Goal: Task Accomplishment & Management: Manage account settings

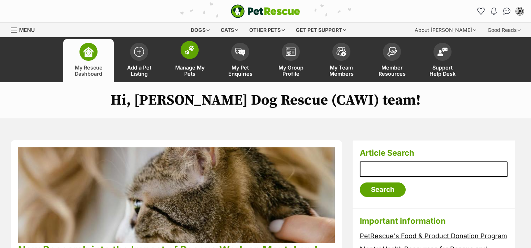
click at [189, 56] on span at bounding box center [190, 50] width 18 height 18
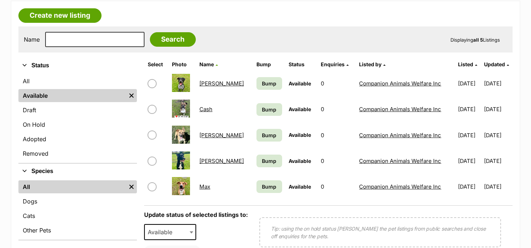
scroll to position [125, 0]
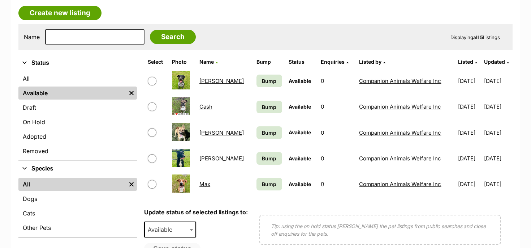
click at [208, 134] on link "Hazel" at bounding box center [221, 132] width 44 height 7
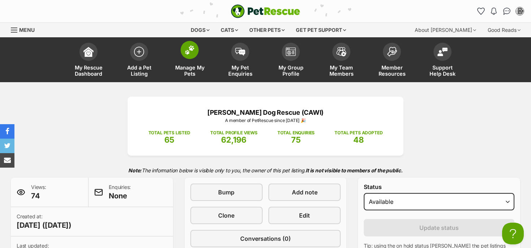
click at [184, 61] on link "Manage My Pets" at bounding box center [189, 60] width 51 height 43
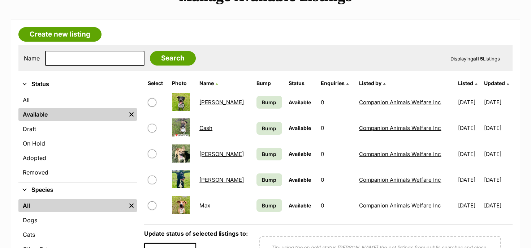
scroll to position [104, 0]
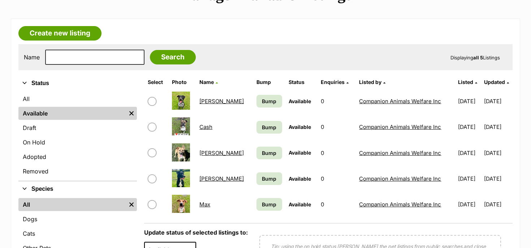
click at [153, 154] on input "checkbox" at bounding box center [152, 152] width 9 height 9
checkbox input "true"
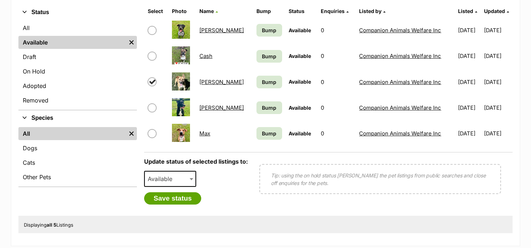
scroll to position [177, 0]
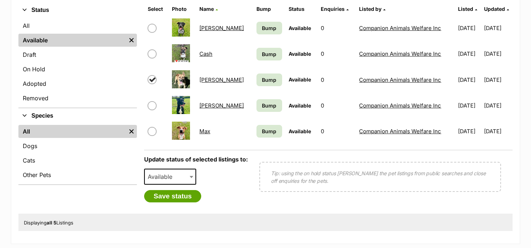
click at [192, 177] on b at bounding box center [192, 177] width 4 height 2
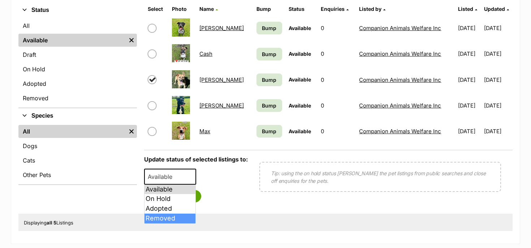
select select "removed"
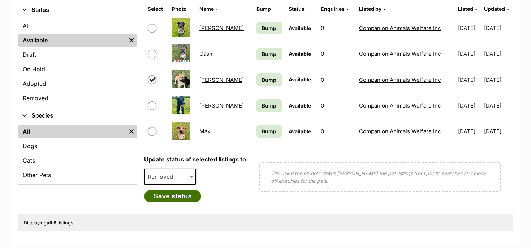
click at [185, 196] on button "Save status" at bounding box center [172, 196] width 57 height 12
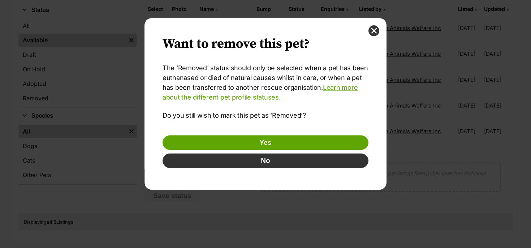
scroll to position [0, 0]
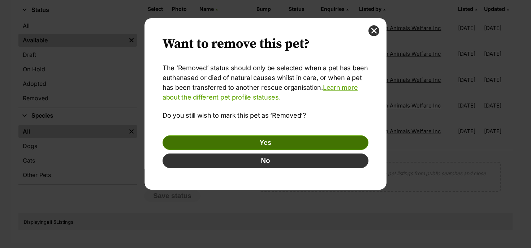
click at [270, 141] on button "Yes" at bounding box center [266, 142] width 206 height 14
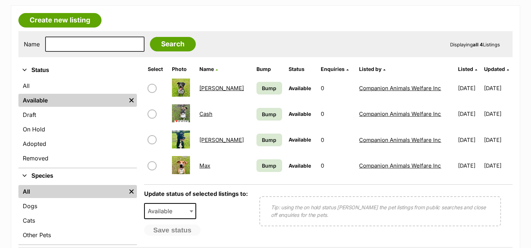
scroll to position [118, 0]
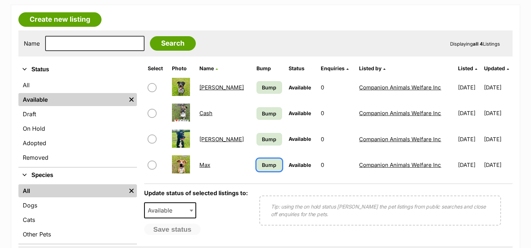
click at [262, 165] on span "Bump" at bounding box center [269, 165] width 14 height 8
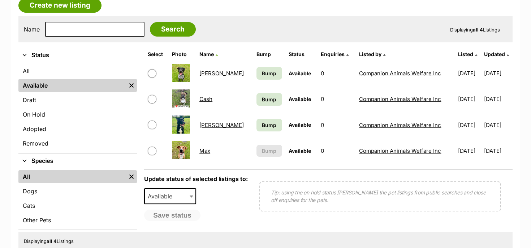
scroll to position [118, 0]
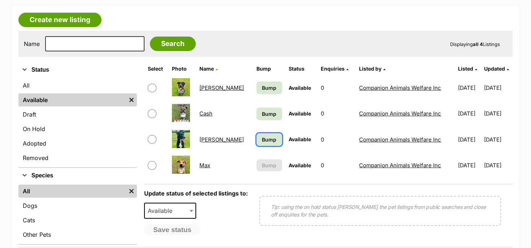
click at [262, 139] on span "Bump" at bounding box center [269, 140] width 14 height 8
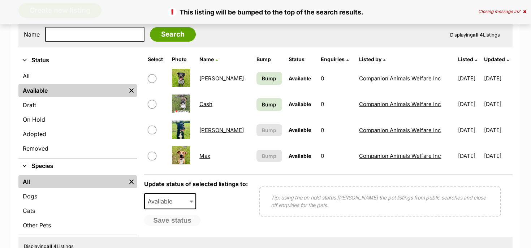
scroll to position [132, 0]
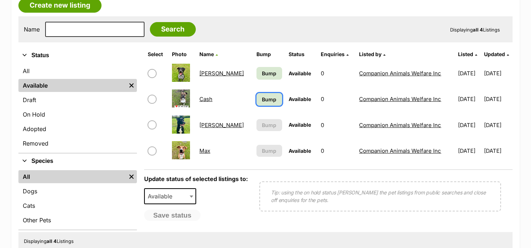
click at [262, 100] on span "Bump" at bounding box center [269, 99] width 14 height 8
